Goal: Task Accomplishment & Management: Complete application form

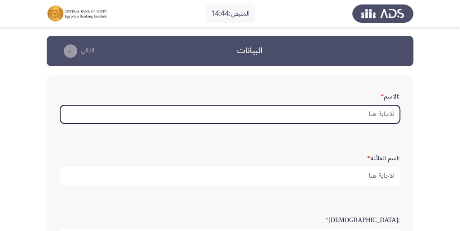
click at [376, 116] on input ":الاسم *" at bounding box center [230, 114] width 340 height 18
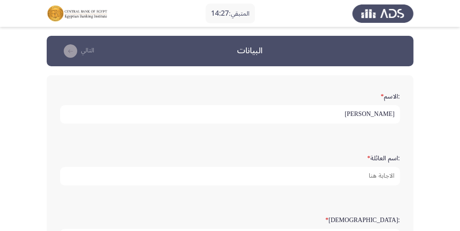
type input "[PERSON_NAME]"
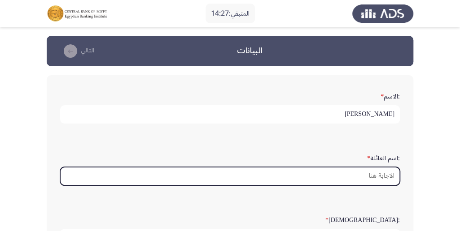
click at [377, 180] on input ":اسم العائلة *" at bounding box center [230, 176] width 340 height 18
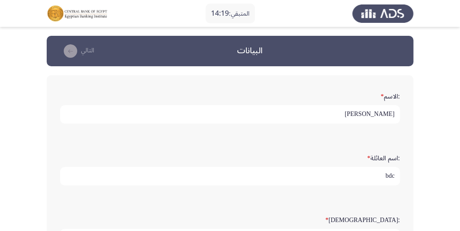
type input "bdc"
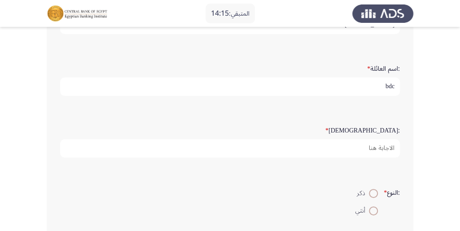
scroll to position [119, 0]
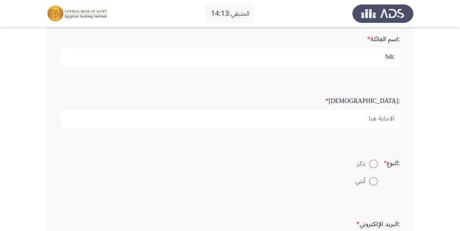
click at [373, 163] on span at bounding box center [373, 164] width 9 height 9
click at [373, 163] on input "ذكر" at bounding box center [373, 164] width 9 height 9
radio input "true"
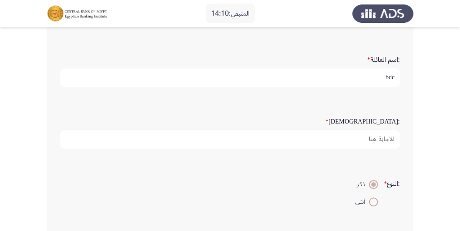
scroll to position [90, 0]
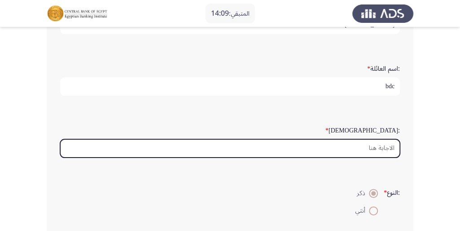
click at [385, 145] on input ":السن *" at bounding box center [230, 149] width 340 height 18
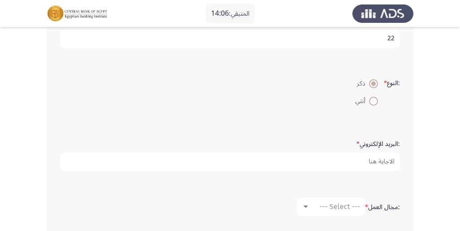
scroll to position [209, 0]
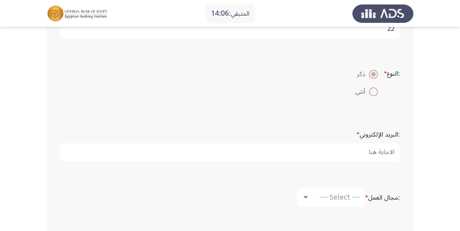
type input "22"
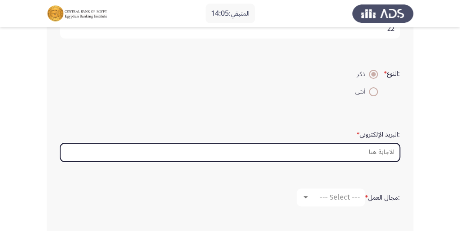
click at [389, 152] on input ":البريد الإلكتروني *" at bounding box center [230, 153] width 340 height 18
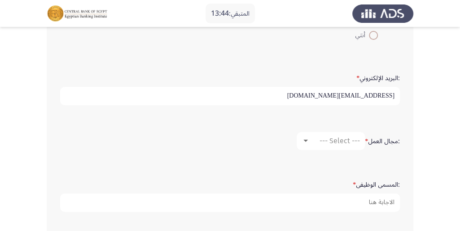
scroll to position [269, 0]
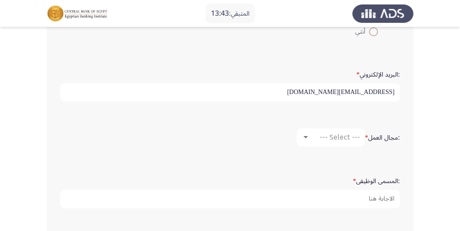
type input "[EMAIL_ADDRESS][DOMAIN_NAME]"
click at [344, 133] on span "--- Select ---" at bounding box center [339, 137] width 40 height 9
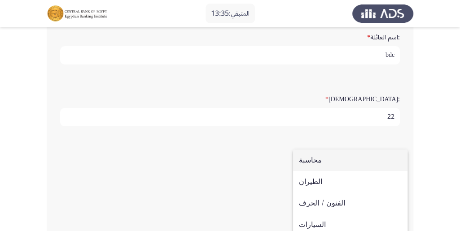
scroll to position [119, 0]
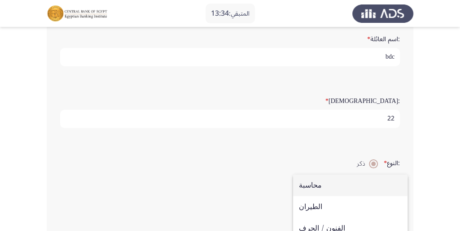
click at [412, 112] on div at bounding box center [230, 115] width 460 height 231
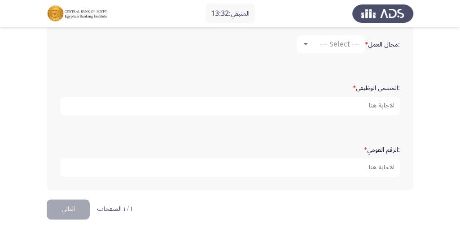
scroll to position [364, 0]
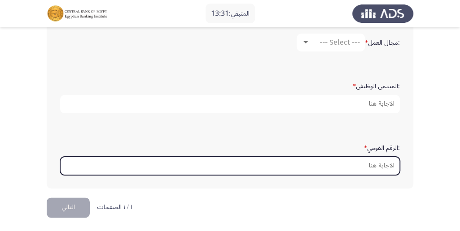
click at [375, 162] on input ":الرقم القومي *" at bounding box center [230, 166] width 340 height 18
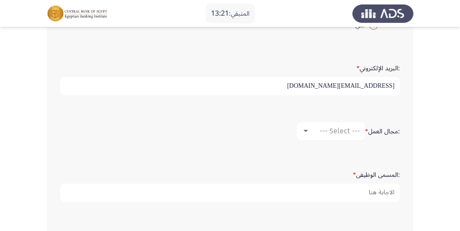
scroll to position [275, 0]
type input "30303090104397"
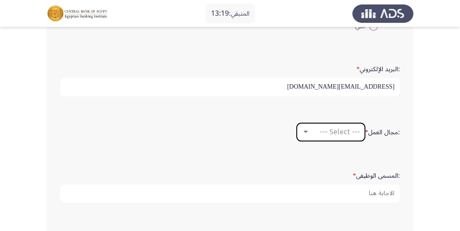
click at [339, 131] on span "--- Select ---" at bounding box center [339, 132] width 40 height 9
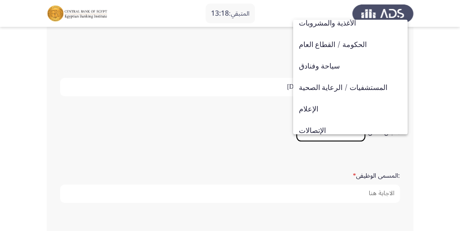
scroll to position [294, 0]
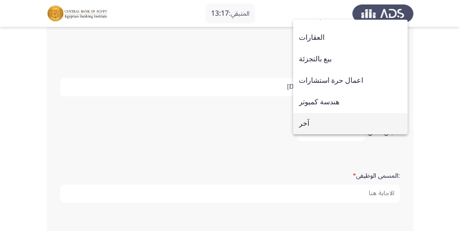
click at [333, 122] on span "آخر" at bounding box center [350, 124] width 103 height 22
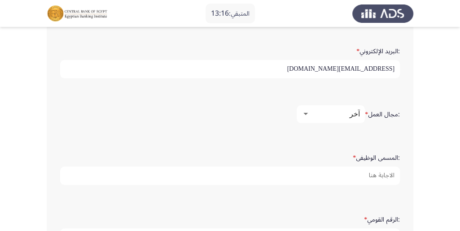
scroll to position [334, 0]
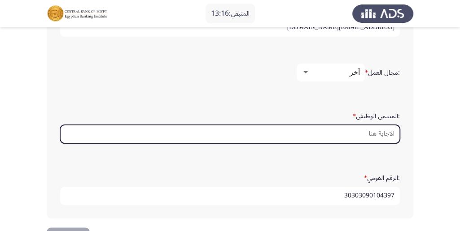
click at [382, 126] on input ":المسمى الوظيفى *" at bounding box center [230, 134] width 340 height 18
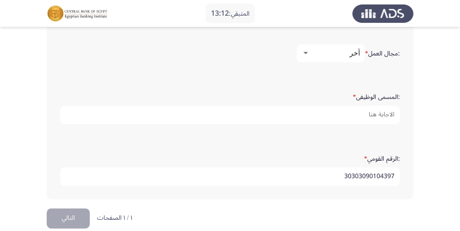
scroll to position [364, 0]
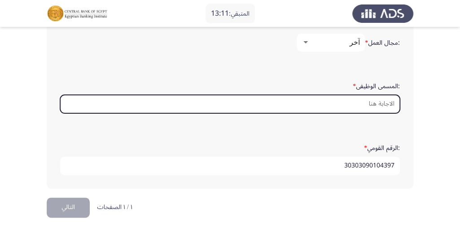
click at [395, 105] on input ":المسمى الوظيفى *" at bounding box center [230, 104] width 340 height 18
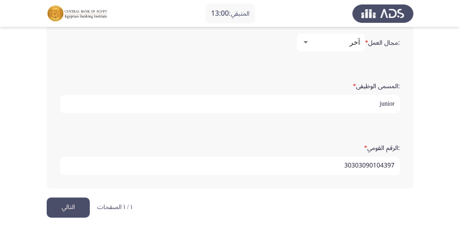
type input "junior"
click at [66, 206] on button "التالي" at bounding box center [68, 208] width 43 height 20
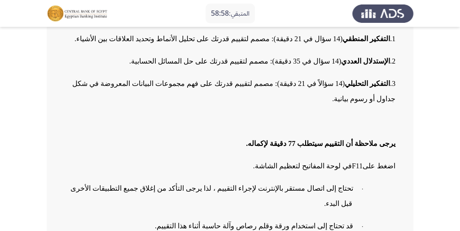
scroll to position [175, 0]
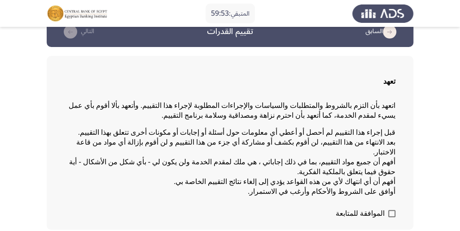
scroll to position [30, 0]
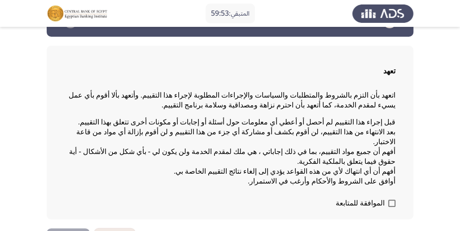
click at [385, 198] on label "الموافقة للمتابعة" at bounding box center [366, 203] width 60 height 11
click at [391, 207] on input "الموافقة للمتابعة" at bounding box center [391, 207] width 0 height 0
checkbox input "true"
click at [72, 205] on html "المتبقي: 59:52 السابق تقييم القدرات التالي تعهد اتعهد بأن التزم بالشروط والمتطل…" at bounding box center [230, 114] width 460 height 288
click at [72, 205] on html "المتبقي: 59:51 السابق تقييم القدرات التالي تعهد اتعهد بأن التزم بالشروط والمتطل…" at bounding box center [230, 114] width 460 height 288
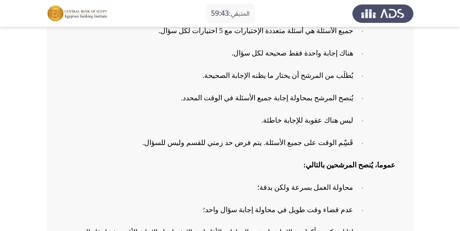
scroll to position [205, 0]
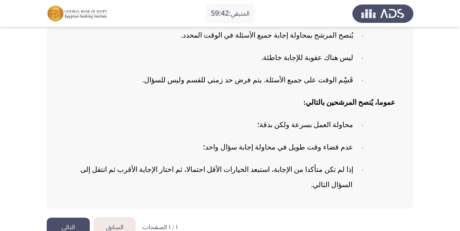
click at [54, 218] on button "التالي" at bounding box center [68, 228] width 43 height 20
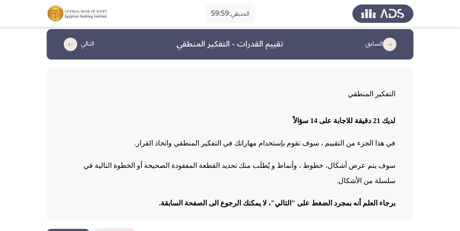
scroll to position [18, 0]
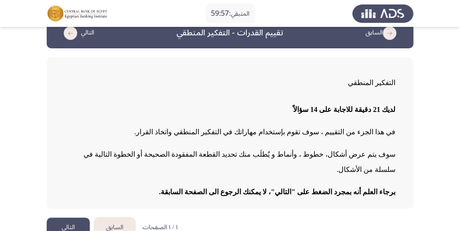
click at [55, 218] on button "التالي" at bounding box center [68, 228] width 43 height 20
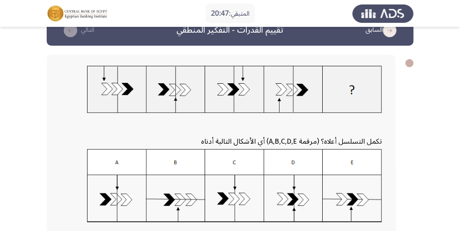
scroll to position [30, 0]
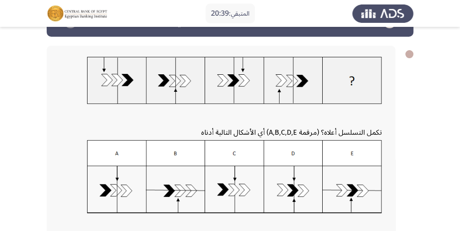
click at [108, 188] on img at bounding box center [234, 177] width 295 height 74
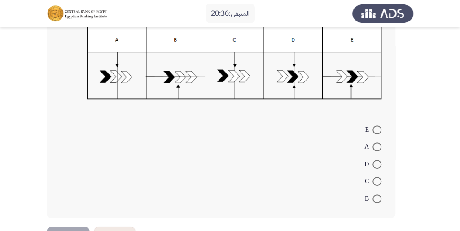
scroll to position [149, 0]
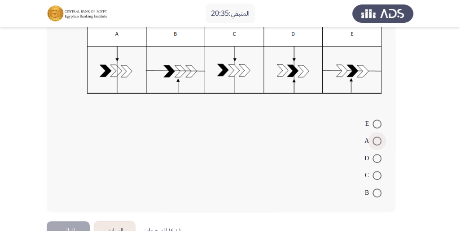
click at [372, 141] on span at bounding box center [376, 141] width 9 height 9
click at [372, 141] on input "A" at bounding box center [376, 141] width 9 height 9
radio input "true"
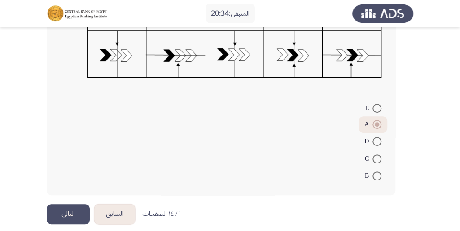
scroll to position [173, 0]
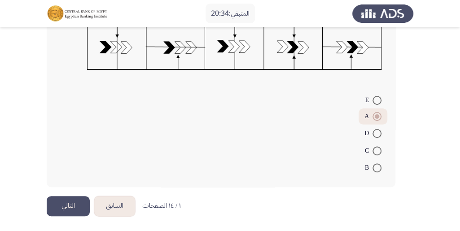
click at [54, 197] on button "التالي" at bounding box center [68, 206] width 43 height 20
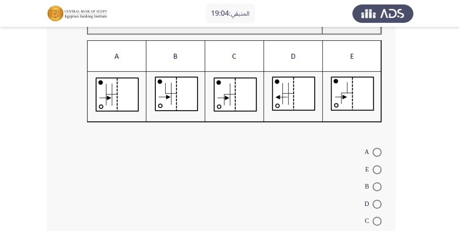
scroll to position [119, 0]
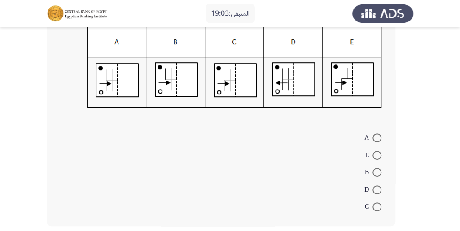
click at [376, 208] on span at bounding box center [376, 207] width 9 height 9
click at [376, 208] on input "C" at bounding box center [376, 207] width 9 height 9
radio input "true"
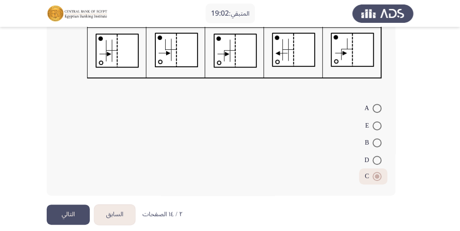
scroll to position [157, 0]
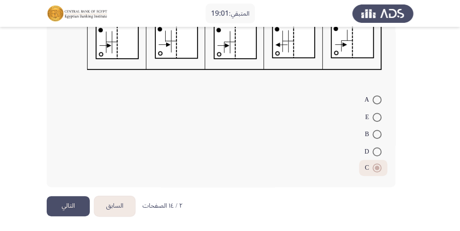
click at [50, 205] on button "التالي" at bounding box center [68, 206] width 43 height 20
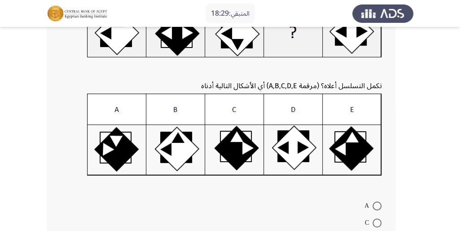
scroll to position [90, 0]
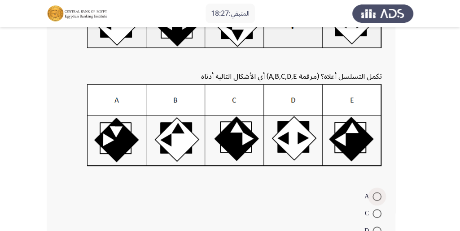
click at [373, 195] on span at bounding box center [376, 196] width 9 height 9
click at [373, 195] on input "A" at bounding box center [376, 196] width 9 height 9
radio input "true"
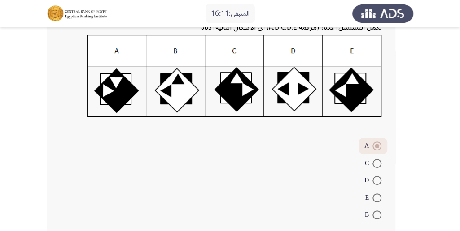
scroll to position [149, 0]
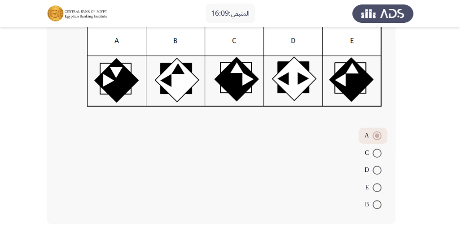
click at [371, 202] on span "B" at bounding box center [369, 205] width 8 height 11
click at [372, 202] on input "B" at bounding box center [376, 205] width 9 height 9
radio input "true"
click at [377, 154] on span at bounding box center [376, 154] width 9 height 9
click at [377, 154] on input "C" at bounding box center [376, 154] width 9 height 9
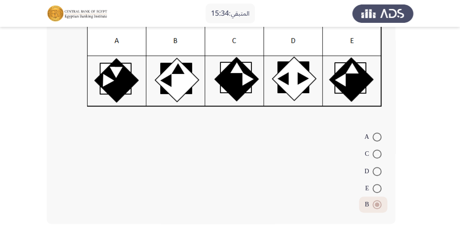
radio input "true"
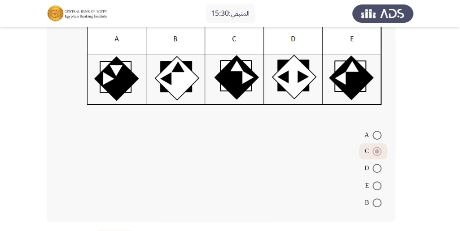
scroll to position [187, 0]
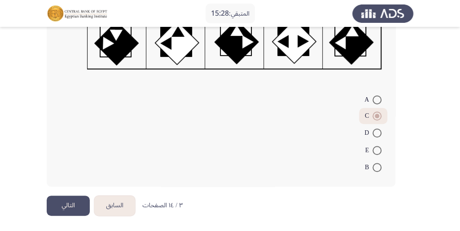
click at [71, 211] on button "التالي" at bounding box center [68, 206] width 43 height 20
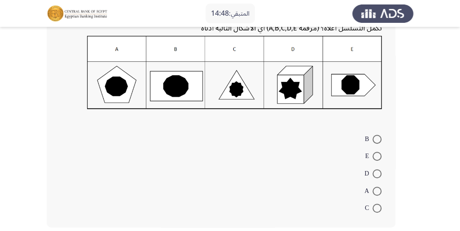
scroll to position [149, 0]
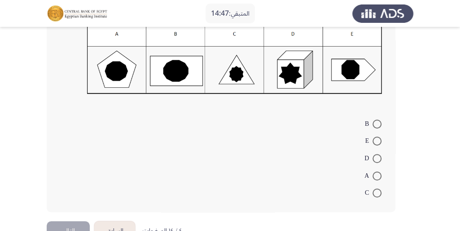
click at [373, 174] on span at bounding box center [376, 176] width 9 height 9
click at [373, 174] on input "A" at bounding box center [376, 176] width 9 height 9
radio input "true"
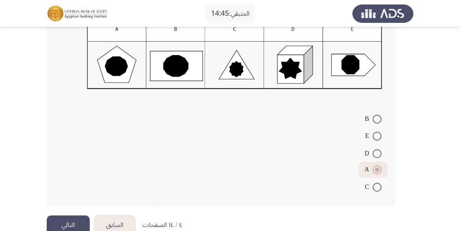
scroll to position [174, 0]
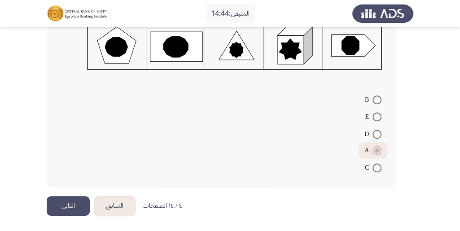
click at [60, 211] on button "التالي" at bounding box center [68, 206] width 43 height 20
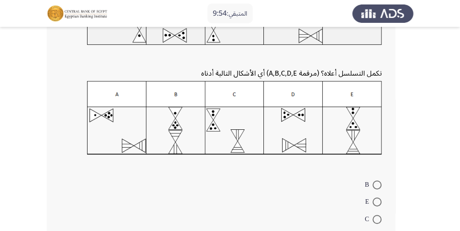
scroll to position [119, 0]
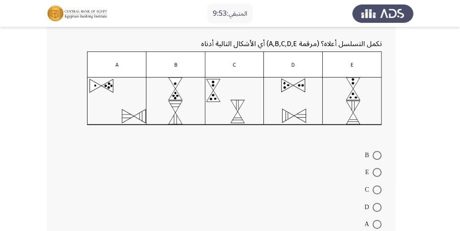
click at [375, 208] on span at bounding box center [376, 207] width 9 height 9
click at [375, 208] on input "D" at bounding box center [376, 207] width 9 height 9
radio input "true"
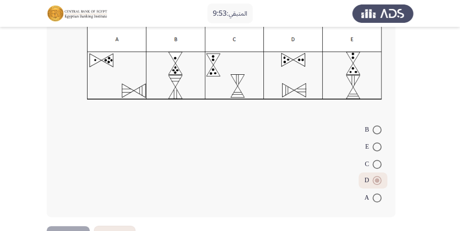
scroll to position [175, 0]
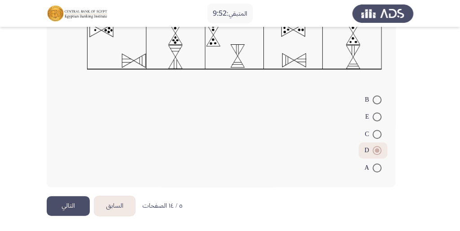
click at [62, 208] on button "التالي" at bounding box center [68, 206] width 43 height 20
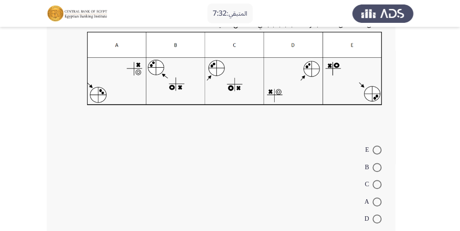
scroll to position [149, 0]
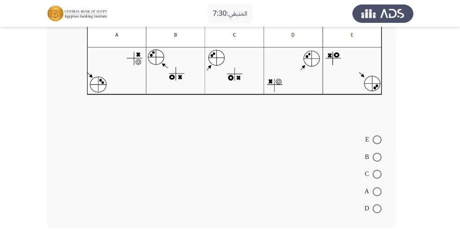
click at [371, 175] on span "C" at bounding box center [369, 174] width 8 height 11
click at [372, 175] on input "C" at bounding box center [376, 174] width 9 height 9
radio input "true"
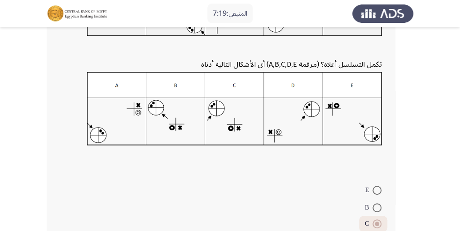
scroll to position [179, 0]
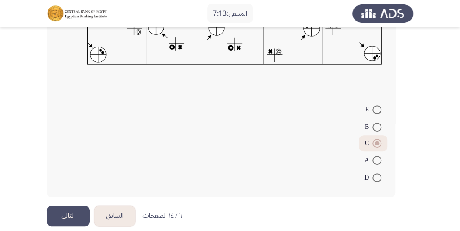
click at [378, 108] on span at bounding box center [376, 109] width 9 height 9
click at [378, 108] on input "E" at bounding box center [376, 109] width 9 height 9
radio input "true"
click at [373, 144] on span at bounding box center [376, 143] width 9 height 9
click at [373, 144] on input "C" at bounding box center [376, 143] width 9 height 9
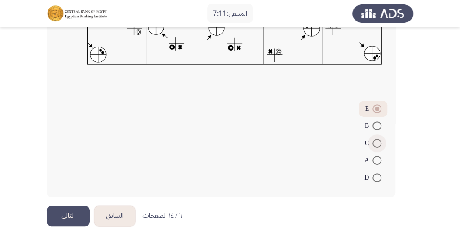
radio input "true"
click at [83, 213] on button "التالي" at bounding box center [68, 216] width 43 height 20
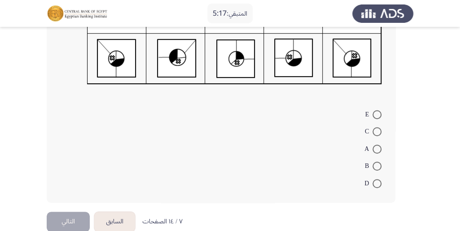
scroll to position [188, 0]
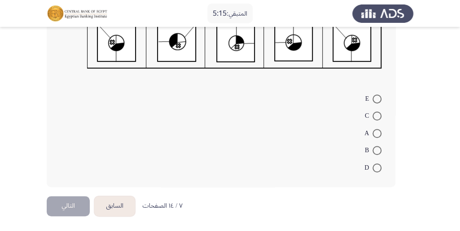
click at [375, 133] on span at bounding box center [376, 133] width 9 height 9
click at [375, 133] on input "A" at bounding box center [376, 133] width 9 height 9
radio input "true"
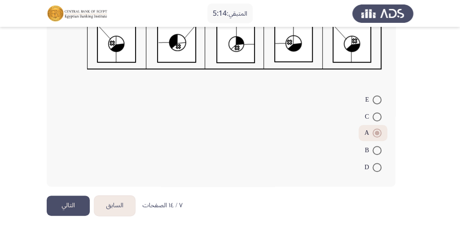
click at [59, 200] on button "التالي" at bounding box center [68, 206] width 43 height 20
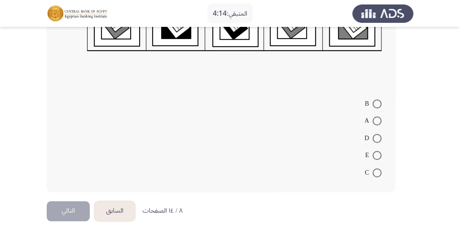
scroll to position [206, 0]
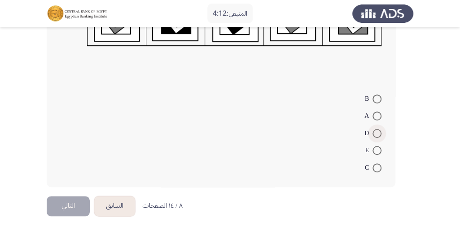
click at [375, 136] on span at bounding box center [376, 133] width 9 height 9
click at [375, 136] on input "D" at bounding box center [376, 133] width 9 height 9
radio input "true"
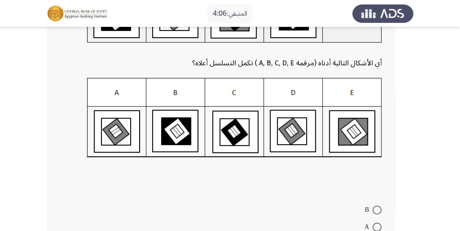
scroll to position [205, 0]
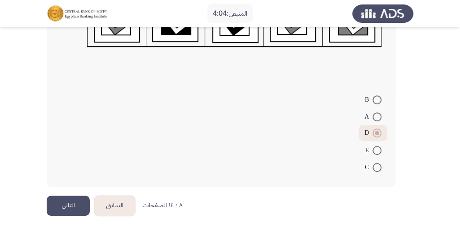
click at [75, 204] on button "التالي" at bounding box center [68, 206] width 43 height 20
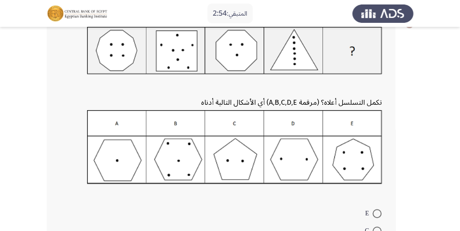
scroll to position [30, 0]
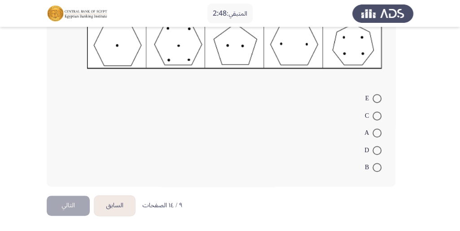
click at [379, 135] on span at bounding box center [376, 133] width 9 height 9
click at [379, 135] on input "A" at bounding box center [376, 133] width 9 height 9
radio input "true"
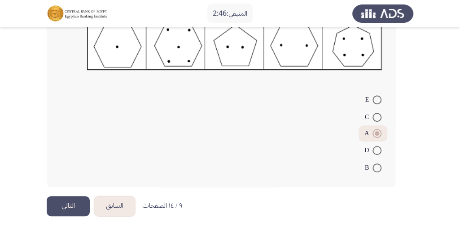
click at [77, 199] on button "التالي" at bounding box center [68, 206] width 43 height 20
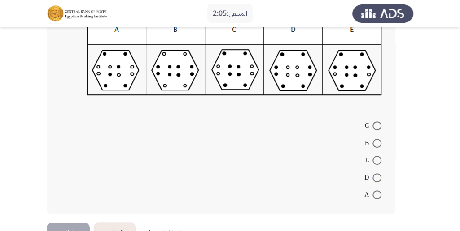
scroll to position [149, 0]
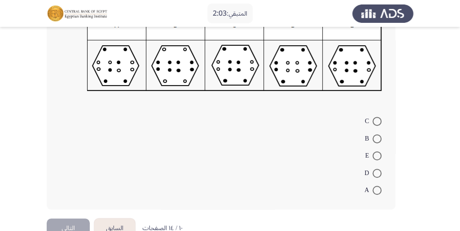
click at [375, 188] on span at bounding box center [376, 190] width 9 height 9
click at [375, 188] on input "A" at bounding box center [376, 190] width 9 height 9
radio input "true"
click at [72, 218] on button "التالي" at bounding box center [68, 228] width 43 height 20
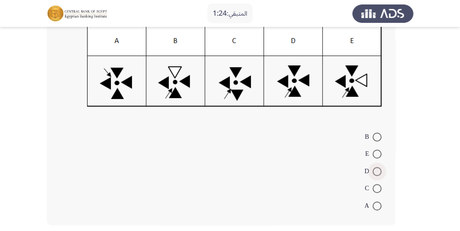
click at [379, 171] on span at bounding box center [376, 171] width 9 height 9
click at [379, 171] on input "D" at bounding box center [376, 171] width 9 height 9
radio input "true"
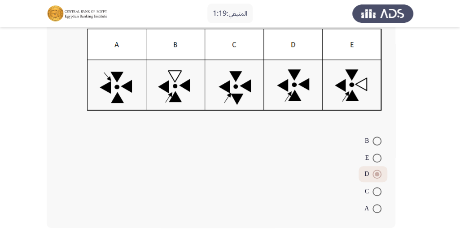
scroll to position [187, 0]
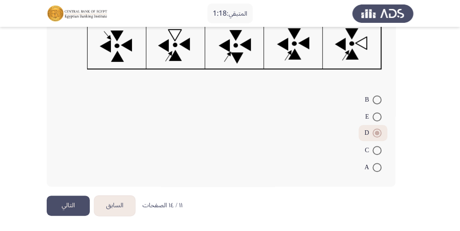
click at [71, 203] on button "التالي" at bounding box center [68, 206] width 43 height 20
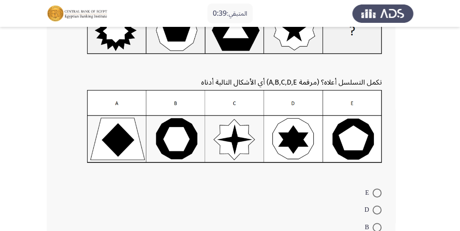
scroll to position [119, 0]
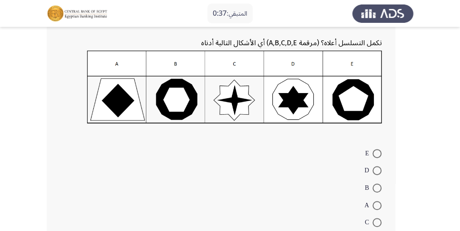
click at [374, 151] on span at bounding box center [376, 153] width 9 height 9
click at [374, 151] on input "E" at bounding box center [376, 153] width 9 height 9
radio input "true"
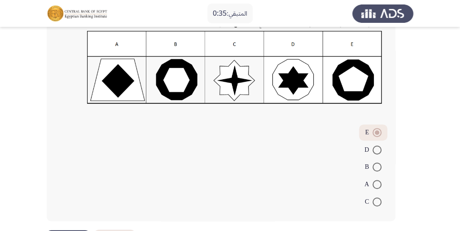
scroll to position [149, 0]
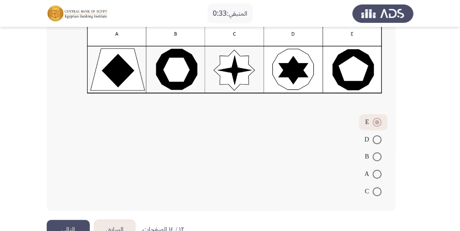
click at [375, 160] on span at bounding box center [376, 157] width 9 height 9
click at [375, 160] on input "B" at bounding box center [376, 157] width 9 height 9
radio input "true"
click at [75, 222] on button "التالي" at bounding box center [68, 230] width 43 height 20
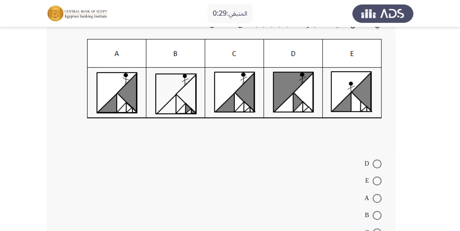
scroll to position [209, 0]
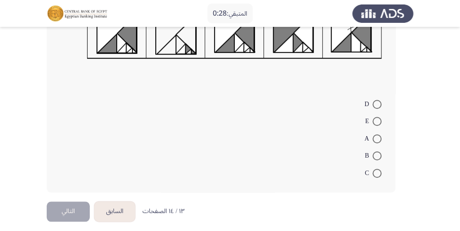
click at [376, 135] on span at bounding box center [376, 139] width 9 height 9
click at [376, 135] on input "A" at bounding box center [376, 139] width 9 height 9
radio input "true"
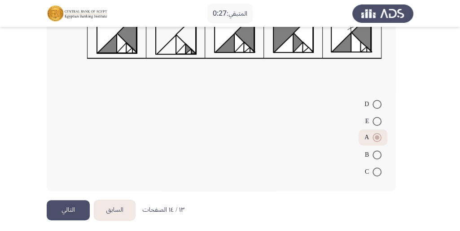
click at [70, 202] on button "التالي" at bounding box center [68, 211] width 43 height 20
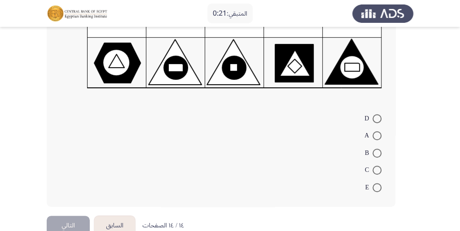
scroll to position [157, 0]
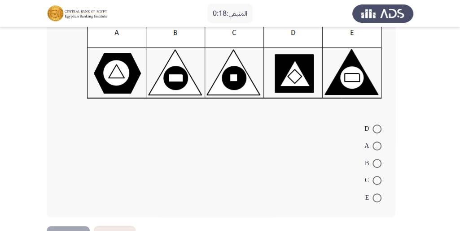
click at [379, 165] on span at bounding box center [376, 163] width 9 height 9
click at [379, 165] on input "B" at bounding box center [376, 163] width 9 height 9
radio input "true"
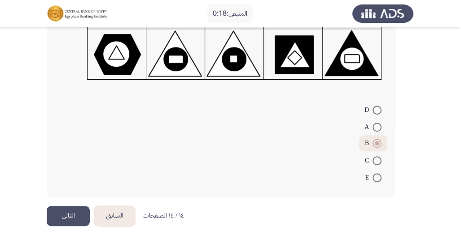
scroll to position [187, 0]
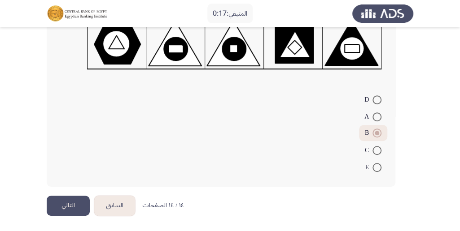
click at [73, 208] on button "التالي" at bounding box center [68, 206] width 43 height 20
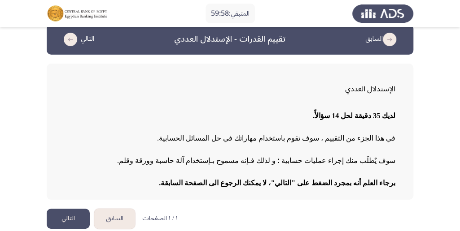
scroll to position [18, 0]
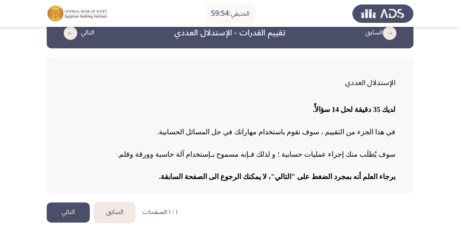
click at [64, 211] on button "التالي" at bounding box center [68, 213] width 43 height 20
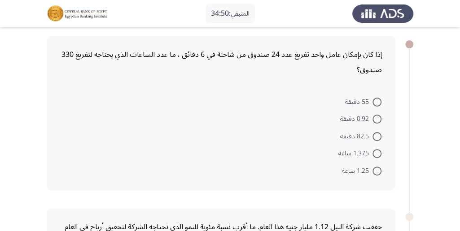
scroll to position [30, 0]
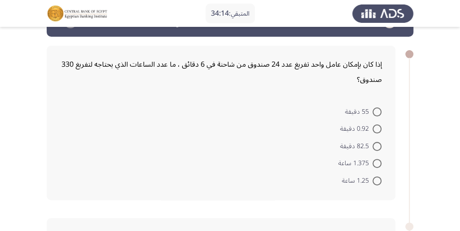
click at [373, 140] on mat-radio-button "82.5 دقيقة" at bounding box center [360, 145] width 53 height 17
click at [375, 147] on span at bounding box center [376, 146] width 9 height 9
click at [375, 147] on input "82.5 دقيقة" at bounding box center [376, 146] width 9 height 9
radio input "true"
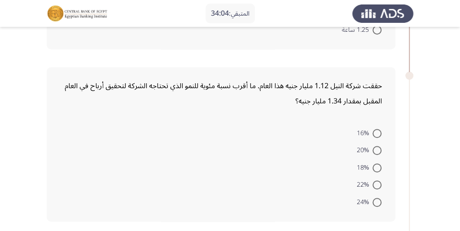
scroll to position [209, 0]
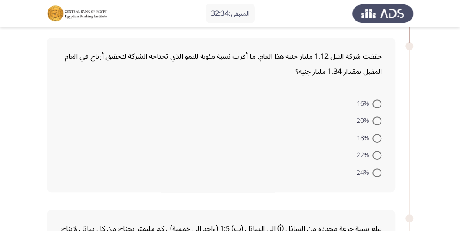
click at [377, 102] on span at bounding box center [376, 104] width 9 height 9
click at [377, 102] on input "16%" at bounding box center [376, 104] width 9 height 9
radio input "true"
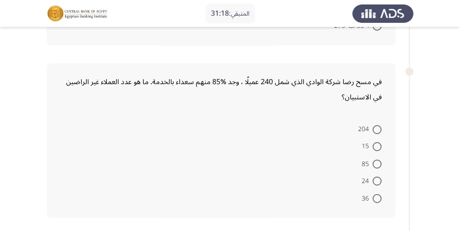
scroll to position [538, 0]
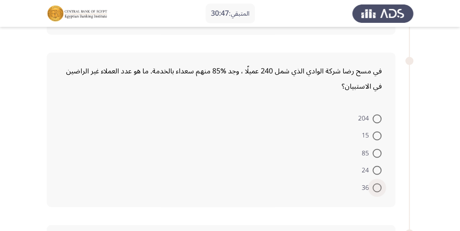
click at [376, 184] on span at bounding box center [376, 187] width 9 height 9
click at [376, 184] on input "36" at bounding box center [376, 187] width 9 height 9
radio input "true"
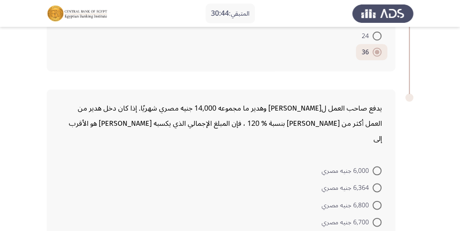
scroll to position [688, 0]
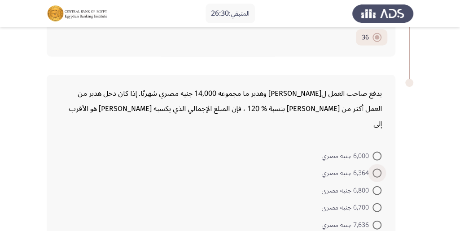
click at [379, 169] on span at bounding box center [376, 173] width 9 height 9
click at [379, 169] on input "6,364 جنيه مصري" at bounding box center [376, 173] width 9 height 9
radio input "true"
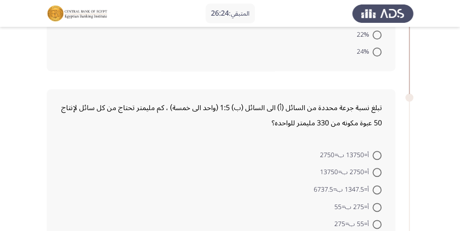
scroll to position [359, 0]
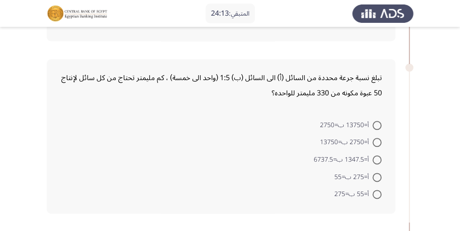
click at [379, 121] on span at bounding box center [376, 125] width 9 height 9
click at [379, 121] on input "أ=13750 ب=2750" at bounding box center [376, 125] width 9 height 9
radio input "true"
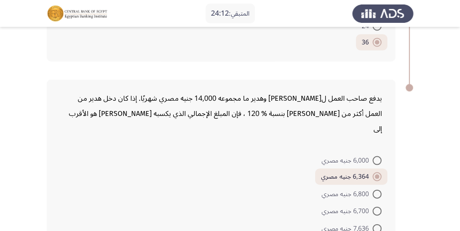
scroll to position [725, 0]
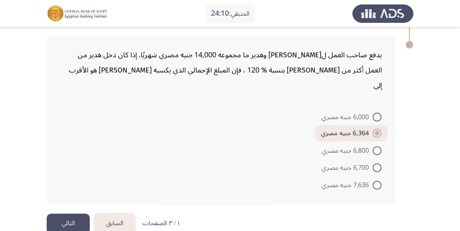
click at [72, 214] on button "التالي" at bounding box center [68, 224] width 43 height 20
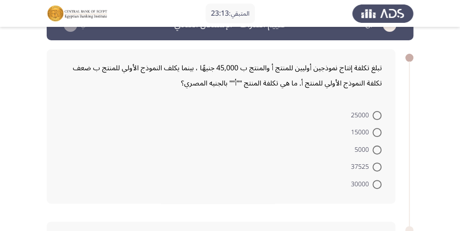
scroll to position [60, 0]
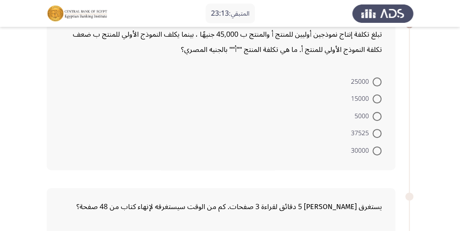
click at [379, 153] on span at bounding box center [376, 151] width 9 height 9
click at [379, 153] on input "30000" at bounding box center [376, 151] width 9 height 9
radio input "true"
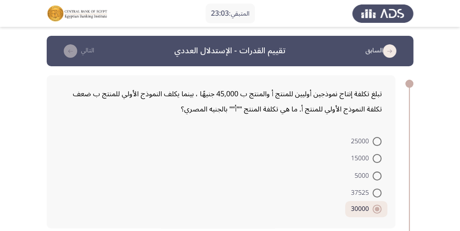
scroll to position [0, 0]
click at [372, 158] on span at bounding box center [376, 158] width 9 height 9
click at [372, 158] on input "15000" at bounding box center [376, 158] width 9 height 9
radio input "true"
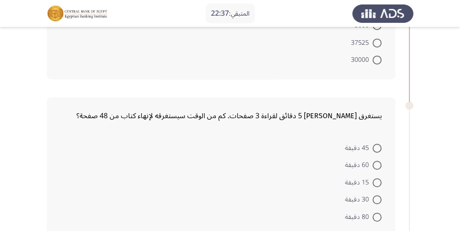
scroll to position [179, 0]
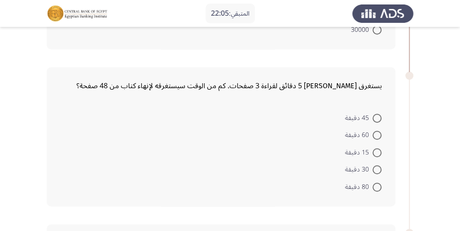
click at [377, 185] on span at bounding box center [376, 187] width 9 height 9
click at [377, 185] on input "80 دقيقة" at bounding box center [376, 187] width 9 height 9
radio input "true"
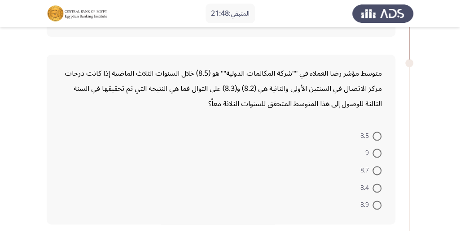
scroll to position [359, 0]
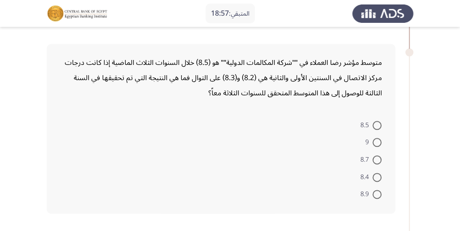
click at [374, 139] on span at bounding box center [376, 142] width 9 height 9
click at [374, 139] on input "9" at bounding box center [376, 142] width 9 height 9
radio input "true"
click at [371, 143] on span "9" at bounding box center [368, 141] width 7 height 11
click at [372, 143] on input "9" at bounding box center [376, 141] width 9 height 9
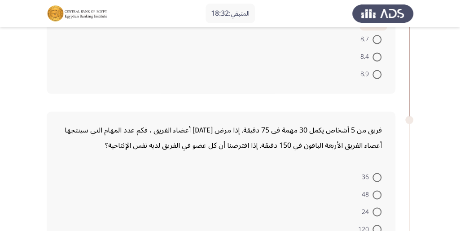
scroll to position [508, 0]
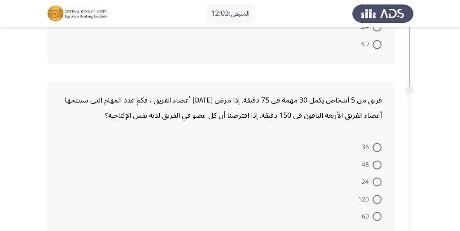
click at [380, 157] on mat-radio-button "48" at bounding box center [371, 164] width 31 height 17
click at [379, 161] on span at bounding box center [376, 165] width 9 height 9
click at [379, 161] on input "48" at bounding box center [376, 165] width 9 height 9
radio input "true"
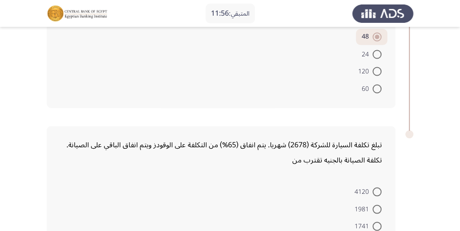
scroll to position [718, 0]
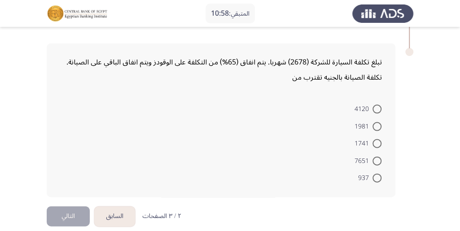
click at [371, 177] on span "937" at bounding box center [365, 178] width 14 height 11
click at [372, 177] on input "937" at bounding box center [376, 178] width 9 height 9
radio input "true"
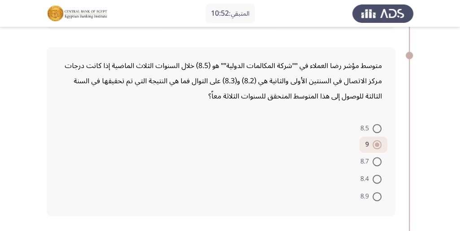
scroll to position [366, 0]
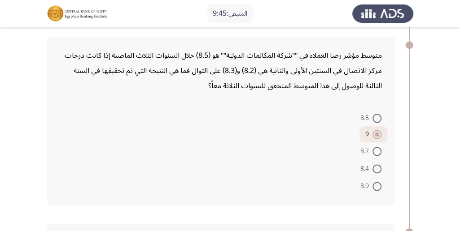
click at [374, 172] on label "8.4" at bounding box center [370, 169] width 21 height 11
click at [374, 172] on input "8.4" at bounding box center [376, 169] width 9 height 9
radio input "true"
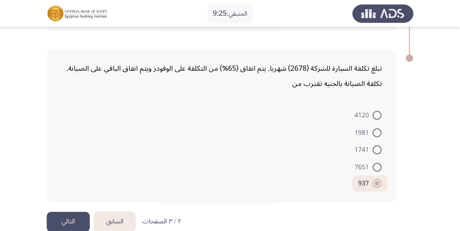
scroll to position [725, 0]
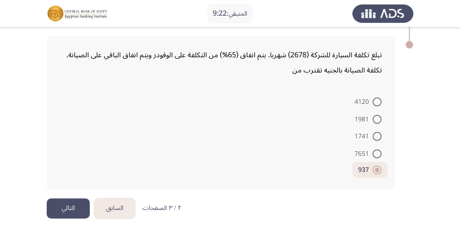
click at [78, 211] on button "التالي" at bounding box center [68, 209] width 43 height 20
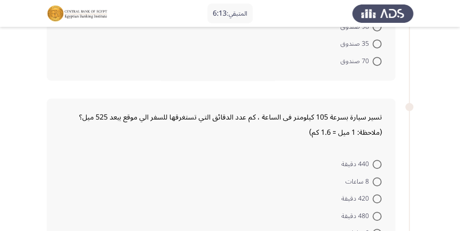
scroll to position [179, 0]
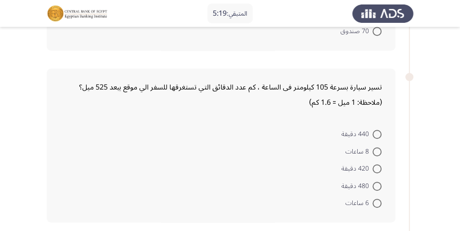
click at [375, 150] on span at bounding box center [376, 152] width 9 height 9
click at [375, 150] on input "8 ساعات" at bounding box center [376, 152] width 9 height 9
radio input "true"
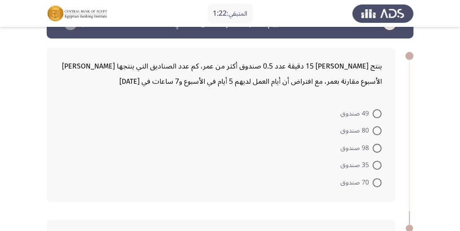
scroll to position [19, 0]
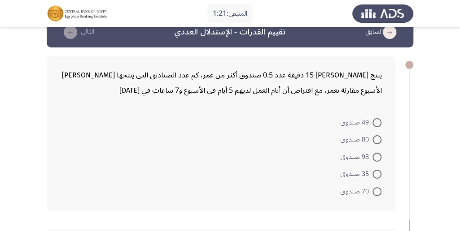
click at [380, 119] on span at bounding box center [376, 122] width 9 height 9
click at [380, 119] on input "49 صندوق" at bounding box center [376, 122] width 9 height 9
radio input "true"
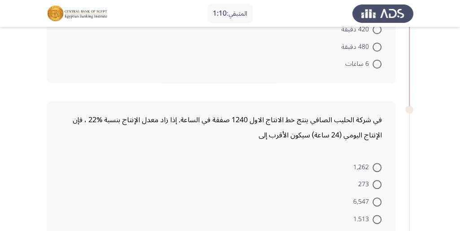
scroll to position [347, 0]
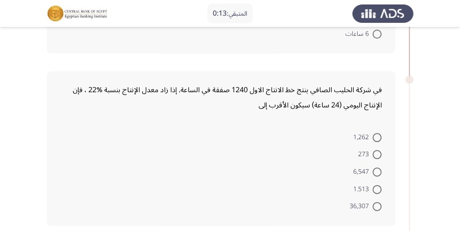
click at [376, 171] on span at bounding box center [376, 172] width 9 height 9
click at [376, 171] on input "6,547" at bounding box center [376, 172] width 9 height 9
radio input "true"
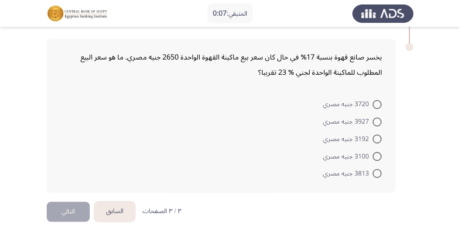
scroll to position [555, 0]
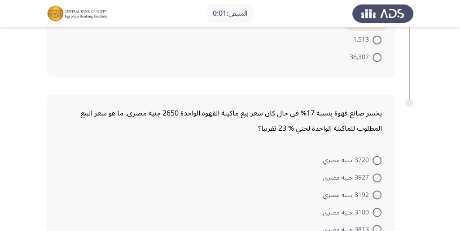
click at [386, 195] on mat-radio-button "3192 جنيه مصري" at bounding box center [352, 194] width 70 height 17
click at [374, 196] on span at bounding box center [376, 195] width 9 height 9
click at [374, 196] on input "3192 جنيه مصري" at bounding box center [376, 195] width 9 height 9
radio input "true"
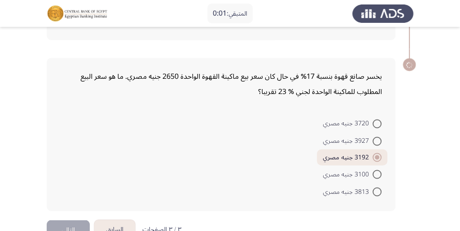
scroll to position [554, 0]
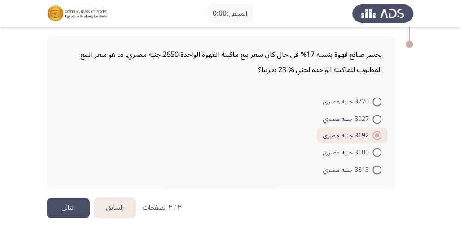
click at [83, 198] on button "التالي" at bounding box center [68, 208] width 43 height 20
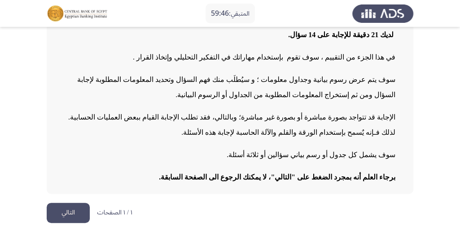
scroll to position [93, 0]
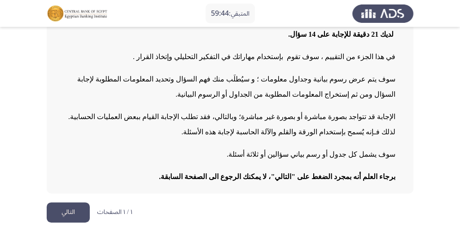
click at [52, 202] on html "المتبقي: 59:44 تقييم القدرات - التفكير التحليلي التالي التفكير التحليلي لديك 21…" at bounding box center [230, 69] width 460 height 325
click at [57, 205] on button "التالي" at bounding box center [68, 213] width 43 height 20
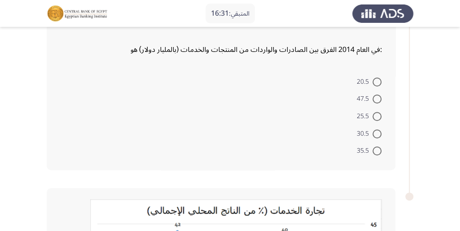
scroll to position [239, 0]
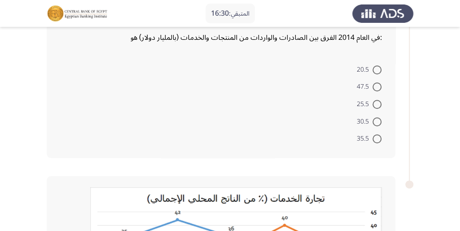
drag, startPoint x: 383, startPoint y: 119, endPoint x: 370, endPoint y: 122, distance: 13.5
click at [381, 119] on mat-radio-button "30.5" at bounding box center [369, 121] width 36 height 17
click at [370, 122] on span "30.5" at bounding box center [365, 122] width 16 height 11
click at [372, 122] on input "30.5" at bounding box center [376, 122] width 9 height 9
radio input "true"
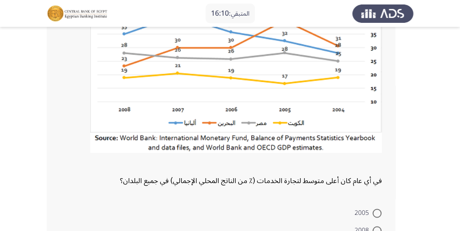
scroll to position [527, 0]
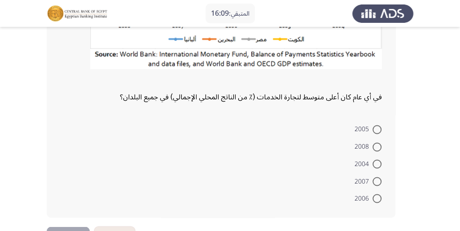
click at [378, 180] on span at bounding box center [376, 181] width 9 height 9
click at [378, 180] on input "2007" at bounding box center [376, 181] width 9 height 9
radio input "true"
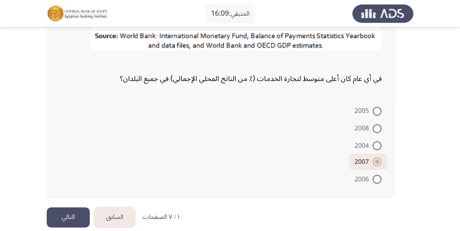
scroll to position [556, 0]
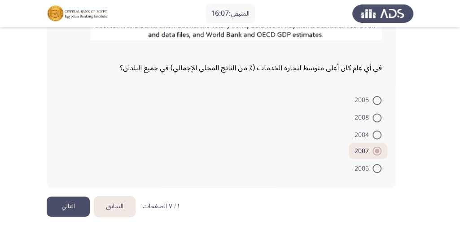
click at [59, 202] on button "التالي" at bounding box center [68, 207] width 43 height 20
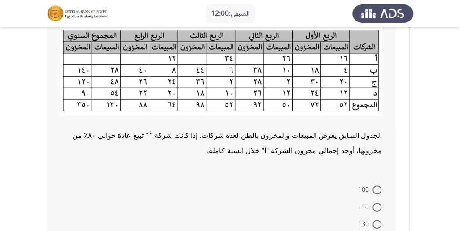
scroll to position [119, 0]
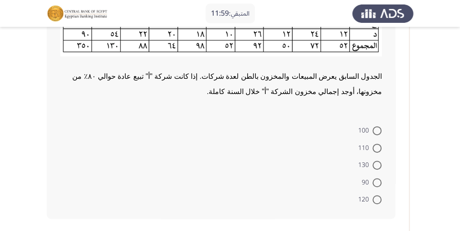
click at [378, 181] on span at bounding box center [376, 183] width 9 height 9
click at [378, 181] on input "90" at bounding box center [376, 183] width 9 height 9
radio input "true"
click at [381, 163] on mat-radio-button "130" at bounding box center [369, 165] width 35 height 17
click at [376, 163] on span at bounding box center [376, 165] width 9 height 9
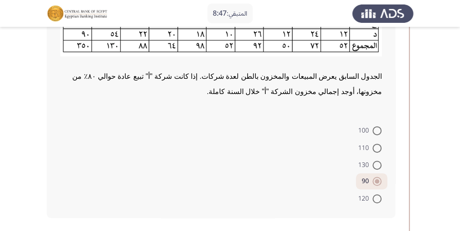
click at [376, 163] on input "130" at bounding box center [376, 165] width 9 height 9
radio input "true"
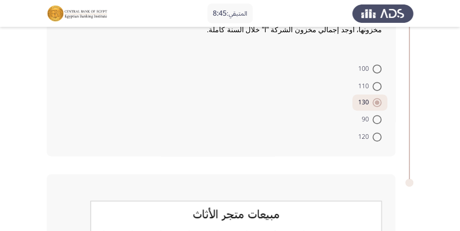
scroll to position [179, 0]
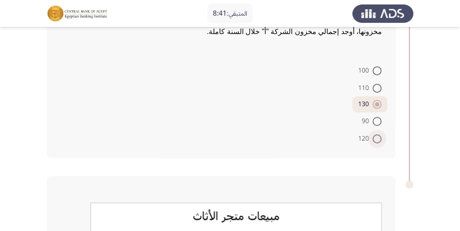
click at [379, 137] on span at bounding box center [376, 139] width 9 height 9
click at [379, 137] on input "120" at bounding box center [376, 139] width 9 height 9
radio input "true"
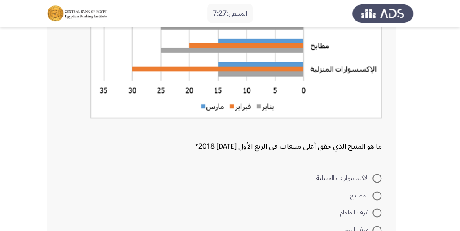
scroll to position [528, 0]
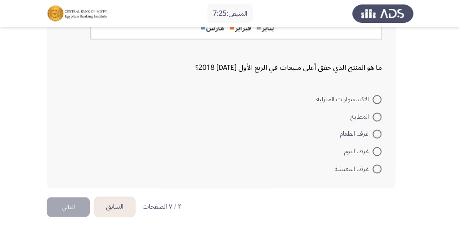
drag, startPoint x: 377, startPoint y: 152, endPoint x: 343, endPoint y: 154, distance: 34.2
click at [377, 152] on span at bounding box center [376, 151] width 9 height 9
click at [377, 152] on input "غرف النوم" at bounding box center [376, 151] width 9 height 9
radio input "true"
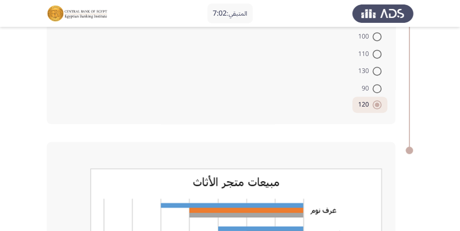
scroll to position [209, 0]
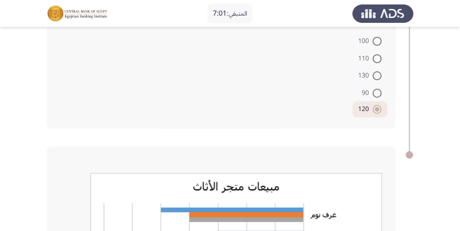
click at [366, 50] on mat-radio-button "110" at bounding box center [369, 57] width 35 height 17
click at [366, 55] on span "110" at bounding box center [365, 58] width 14 height 11
click at [372, 55] on input "110" at bounding box center [376, 58] width 9 height 9
radio input "true"
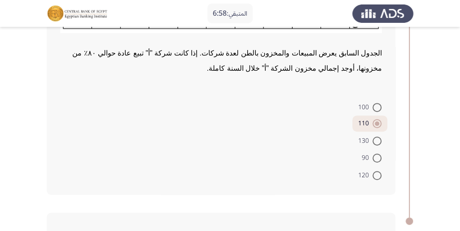
scroll to position [138, 0]
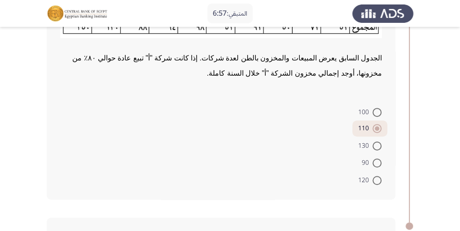
click at [379, 111] on span at bounding box center [376, 112] width 9 height 9
click at [379, 111] on input "100" at bounding box center [376, 112] width 9 height 9
radio input "true"
click at [376, 168] on label "90" at bounding box center [372, 163] width 20 height 11
click at [376, 168] on input "90" at bounding box center [376, 163] width 9 height 9
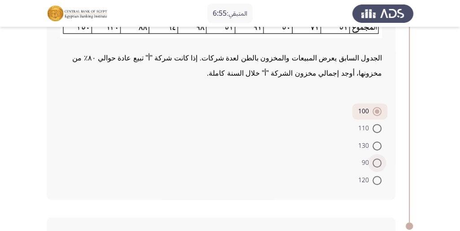
radio input "true"
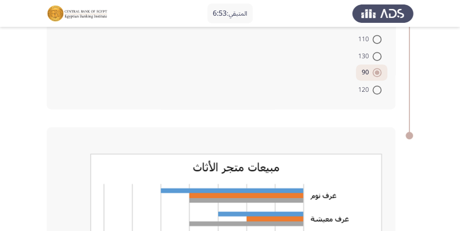
scroll to position [197, 0]
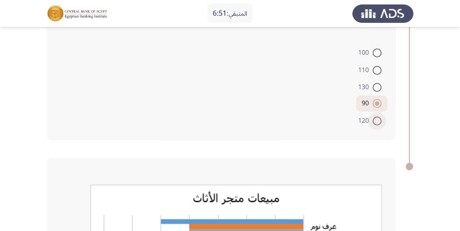
click at [377, 124] on span at bounding box center [376, 121] width 9 height 9
click at [377, 124] on input "120" at bounding box center [376, 121] width 9 height 9
radio input "true"
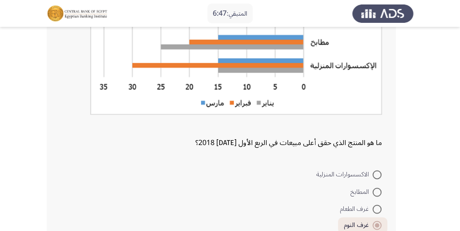
scroll to position [527, 0]
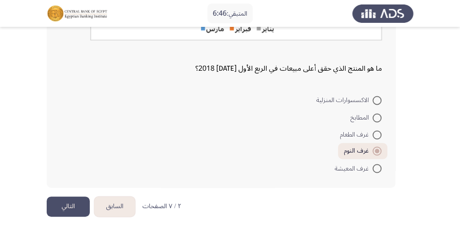
click at [56, 208] on button "التالي" at bounding box center [68, 207] width 43 height 20
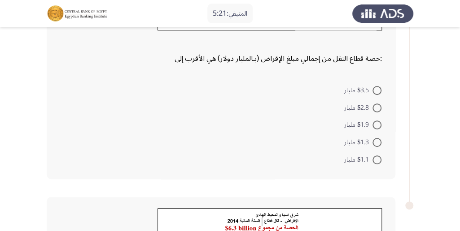
scroll to position [172, 0]
click at [373, 122] on span at bounding box center [376, 124] width 9 height 9
click at [373, 122] on input "$1.9 مليار" at bounding box center [376, 124] width 9 height 9
radio input "true"
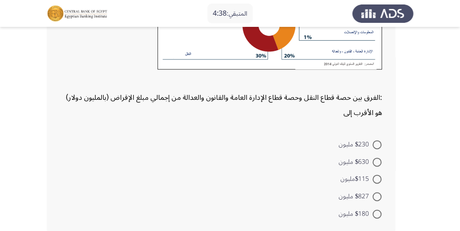
scroll to position [470, 0]
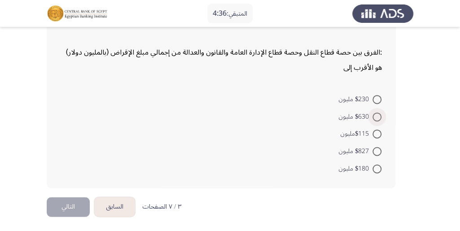
click at [374, 113] on span at bounding box center [376, 117] width 9 height 9
click at [374, 113] on input "$630 مليون" at bounding box center [376, 117] width 9 height 9
radio input "true"
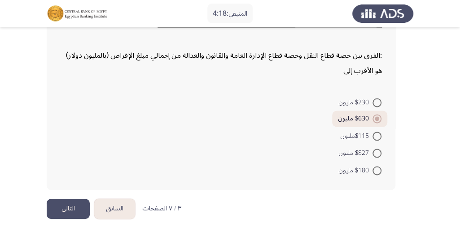
scroll to position [469, 0]
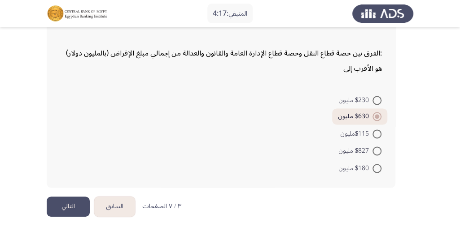
click at [74, 203] on button "التالي" at bounding box center [68, 207] width 43 height 20
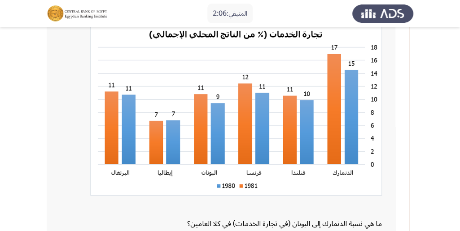
scroll to position [149, 0]
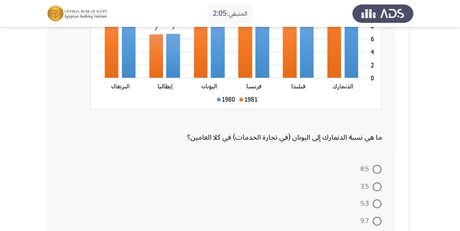
click at [381, 169] on mat-radio-button "8:5" at bounding box center [370, 169] width 33 height 17
drag, startPoint x: 377, startPoint y: 170, endPoint x: 353, endPoint y: 153, distance: 29.6
click at [377, 170] on span at bounding box center [376, 169] width 9 height 9
click at [377, 170] on input "8:5" at bounding box center [376, 169] width 9 height 9
radio input "true"
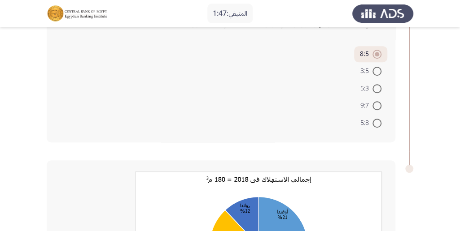
scroll to position [269, 0]
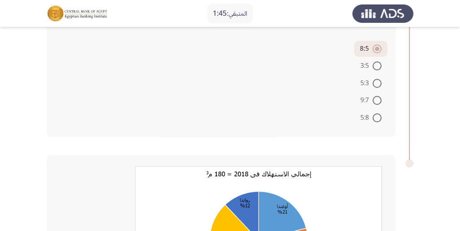
click at [372, 101] on span at bounding box center [376, 100] width 9 height 9
click at [372, 101] on input "9:7" at bounding box center [376, 100] width 9 height 9
radio input "true"
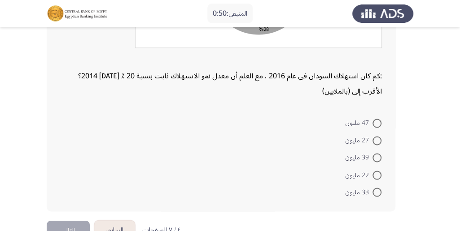
scroll to position [538, 0]
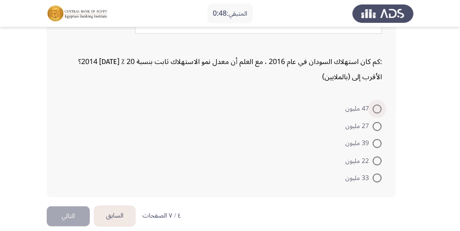
click at [378, 113] on label "47 مليون" at bounding box center [363, 109] width 36 height 11
click at [378, 113] on input "47 مليون" at bounding box center [376, 109] width 9 height 9
radio input "true"
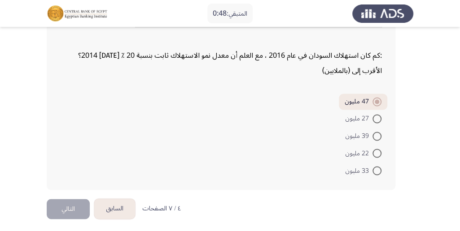
scroll to position [547, 0]
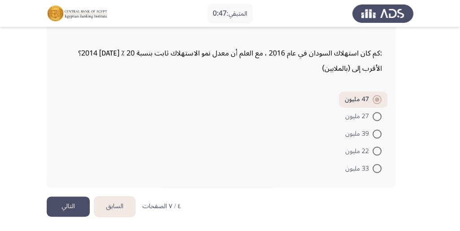
click at [52, 202] on button "التالي" at bounding box center [68, 207] width 43 height 20
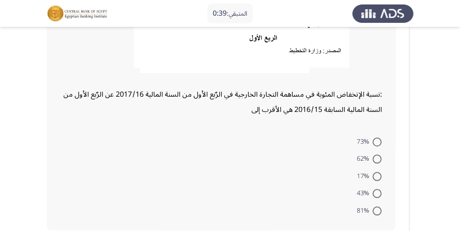
scroll to position [269, 0]
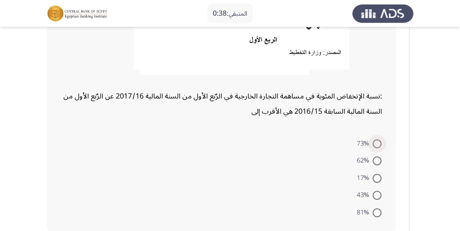
click at [378, 145] on span at bounding box center [376, 144] width 9 height 9
click at [378, 145] on input "73%" at bounding box center [376, 144] width 9 height 9
radio input "true"
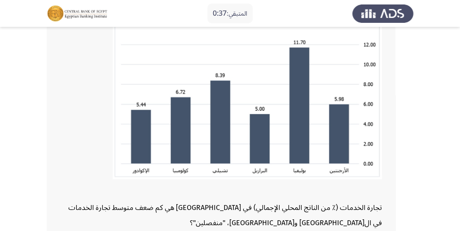
scroll to position [658, 0]
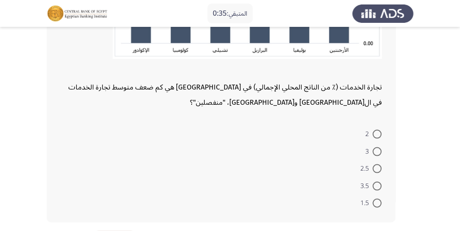
click at [375, 152] on span at bounding box center [376, 151] width 9 height 9
click at [375, 152] on input "3" at bounding box center [376, 151] width 9 height 9
radio input "true"
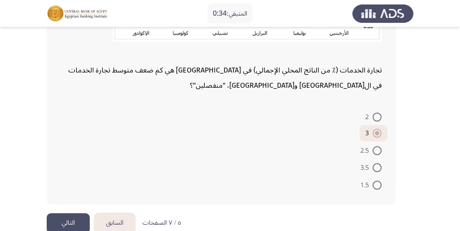
scroll to position [691, 0]
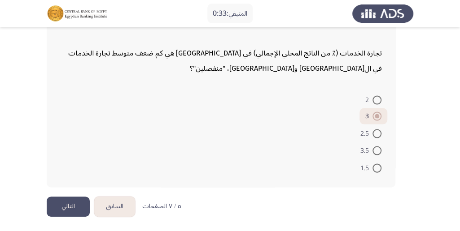
click at [65, 207] on button "التالي" at bounding box center [68, 207] width 43 height 20
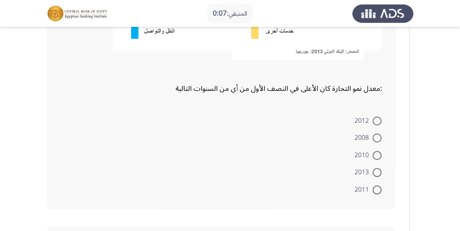
scroll to position [239, 0]
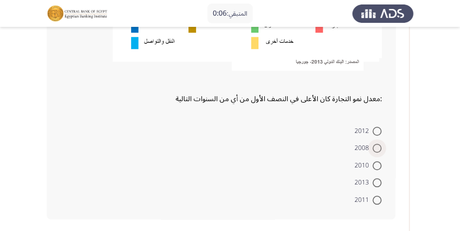
click at [370, 153] on span "2008" at bounding box center [363, 148] width 18 height 11
click at [372, 153] on input "2008" at bounding box center [376, 148] width 9 height 9
radio input "true"
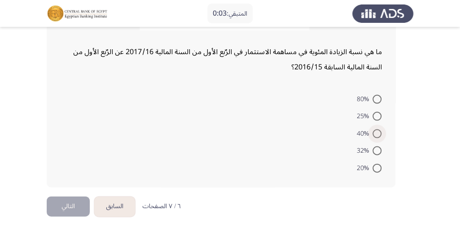
click at [370, 136] on span "40%" at bounding box center [364, 134] width 16 height 11
click at [372, 136] on input "40%" at bounding box center [376, 134] width 9 height 9
radio input "true"
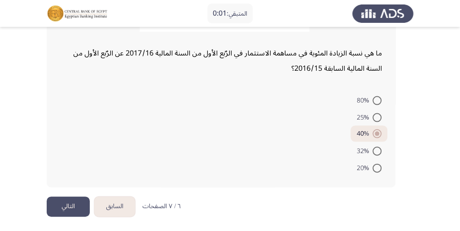
click at [64, 201] on button "التالي" at bounding box center [68, 207] width 43 height 20
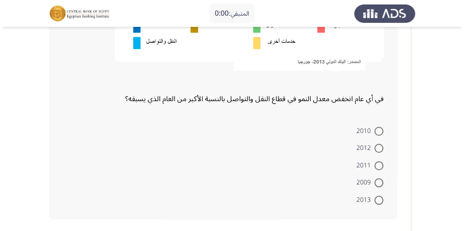
scroll to position [0, 0]
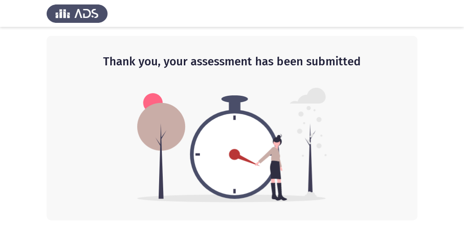
click at [371, 179] on html "Thank you, your assessment has been submitted" at bounding box center [232, 110] width 464 height 221
